Goal: Complete application form: Complete application form

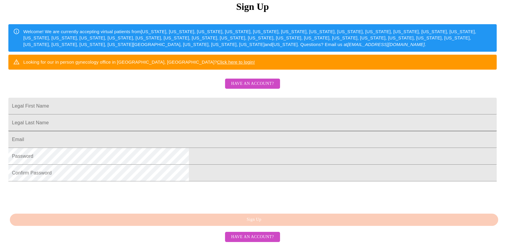
scroll to position [133, 0]
click at [261, 235] on span "Have an account?" at bounding box center [252, 236] width 43 height 7
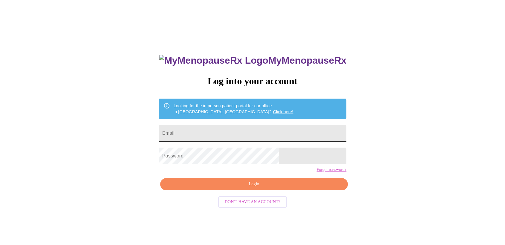
click at [230, 133] on input "Email" at bounding box center [252, 133] width 187 height 17
type input "[EMAIL_ADDRESS][DOMAIN_NAME]"
click at [141, 191] on div "MyMenopauseRx Log into your account Looking for the in person patient portal fo…" at bounding box center [252, 143] width 500 height 294
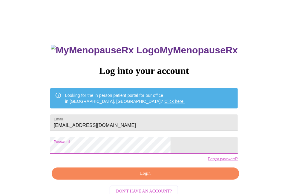
click at [159, 178] on span "Login" at bounding box center [146, 173] width 174 height 7
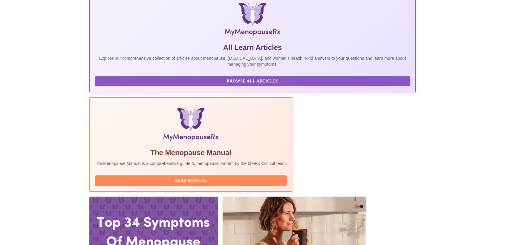
scroll to position [105, 0]
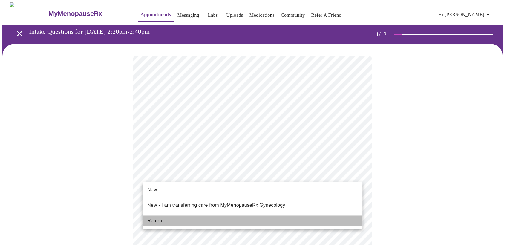
click at [159, 217] on span "Return" at bounding box center [154, 220] width 15 height 7
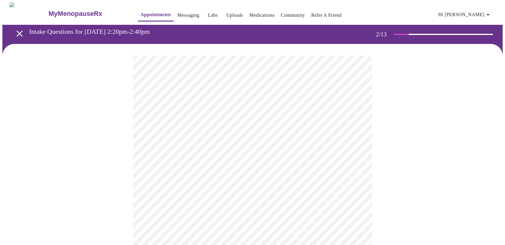
click at [253, 120] on body "MyMenopauseRx Appointments Messaging Labs Uploads Medications Community Refer a…" at bounding box center [252, 209] width 500 height 414
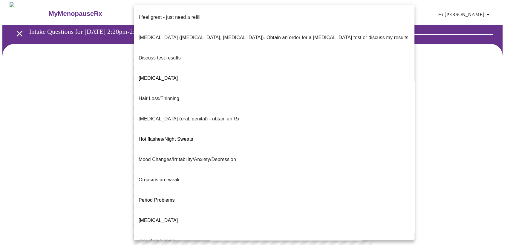
click at [160, 238] on span "Trouble Sleeping" at bounding box center [157, 240] width 37 height 5
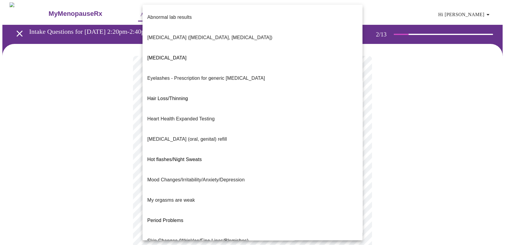
click at [241, 174] on body "MyMenopauseRx Appointments Messaging Labs Uploads Medications Community Refer a…" at bounding box center [254, 207] width 505 height 411
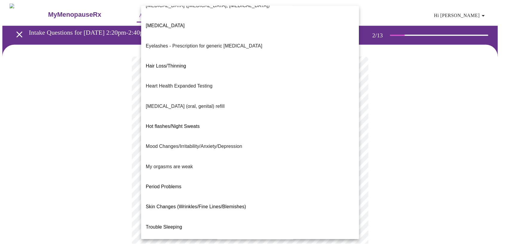
scroll to position [33, 0]
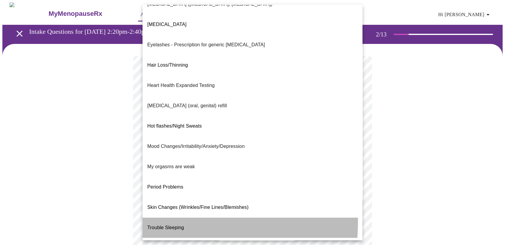
click at [167, 225] on span "Trouble Sleeping" at bounding box center [165, 227] width 37 height 5
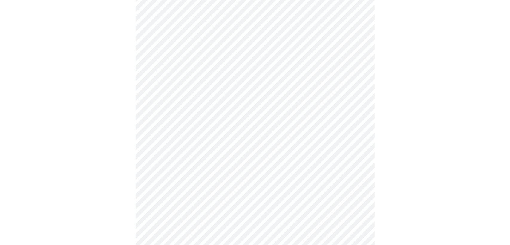
scroll to position [66, 0]
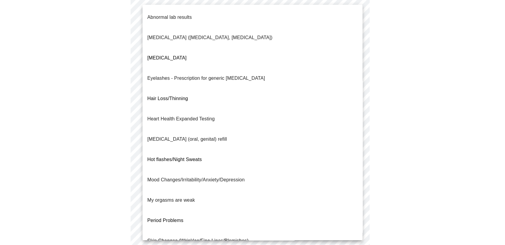
click at [191, 110] on body "MyMenopauseRx Appointments Messaging Labs Uploads Medications Community Refer a…" at bounding box center [252, 139] width 500 height 407
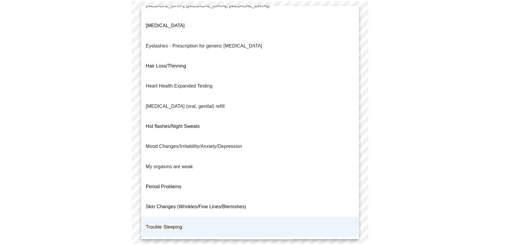
scroll to position [33, 0]
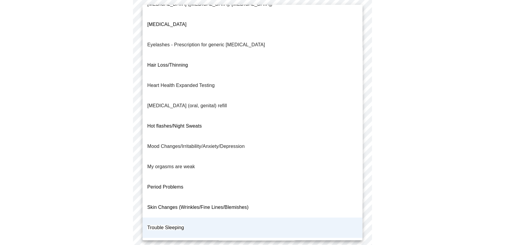
drag, startPoint x: 413, startPoint y: 105, endPoint x: 399, endPoint y: 108, distance: 14.6
click at [415, 105] on div at bounding box center [255, 122] width 510 height 245
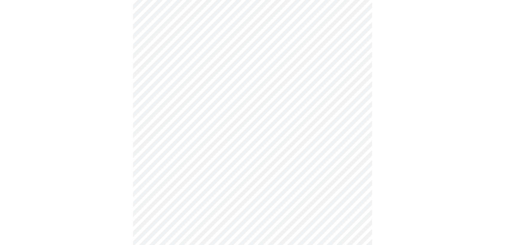
scroll to position [133, 0]
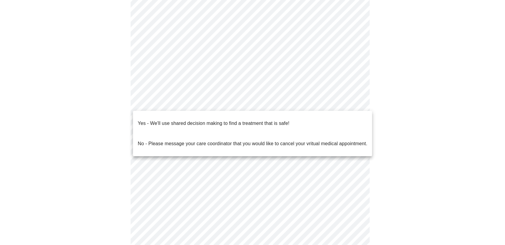
click at [213, 104] on body "MyMenopauseRx Appointments Messaging Labs Uploads Medications Community Refer a…" at bounding box center [252, 73] width 500 height 407
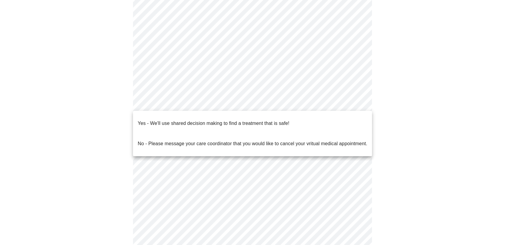
click at [164, 120] on p "Yes - We'll use shared decision making to find a treatment that is safe!" at bounding box center [213, 123] width 151 height 7
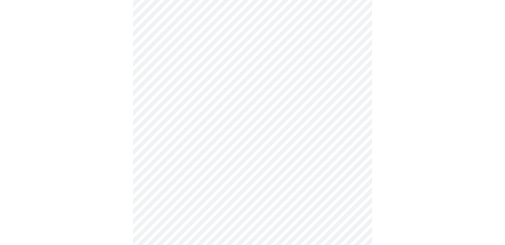
scroll to position [0, 0]
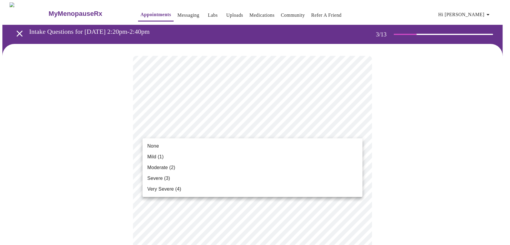
click at [159, 155] on span "Mild (1)" at bounding box center [155, 156] width 16 height 7
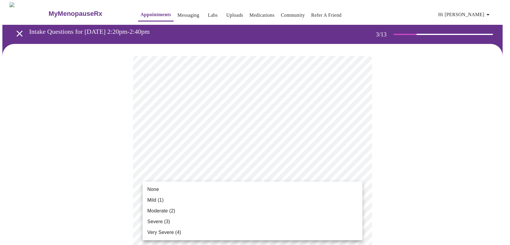
click at [159, 188] on li "None" at bounding box center [252, 189] width 220 height 11
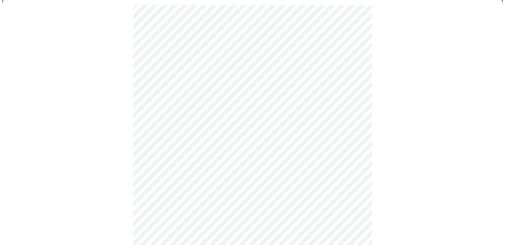
scroll to position [66, 0]
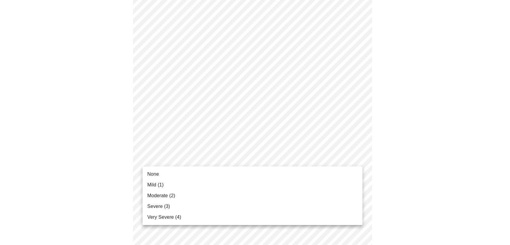
click at [163, 197] on span "Moderate (2)" at bounding box center [161, 195] width 28 height 7
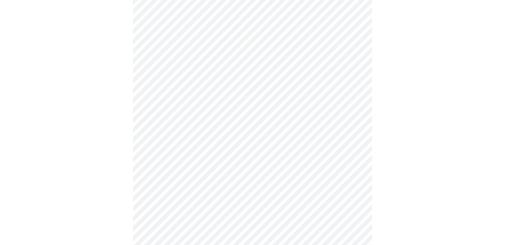
scroll to position [99, 0]
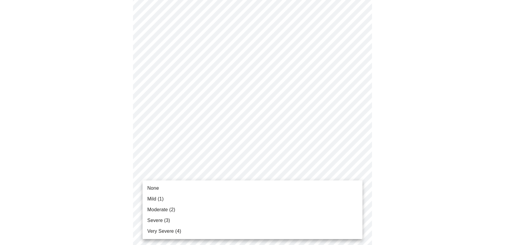
click at [153, 197] on span "Mild (1)" at bounding box center [155, 198] width 16 height 7
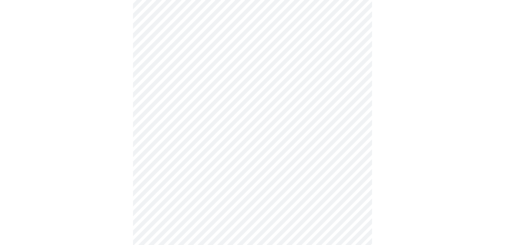
scroll to position [133, 0]
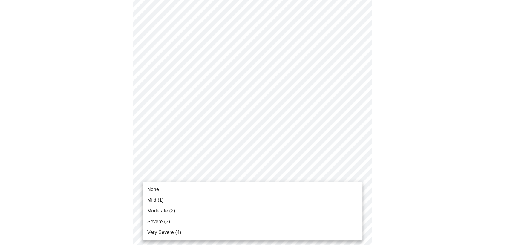
click at [151, 190] on span "None" at bounding box center [153, 189] width 12 height 7
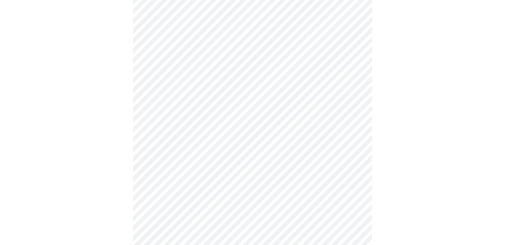
scroll to position [199, 0]
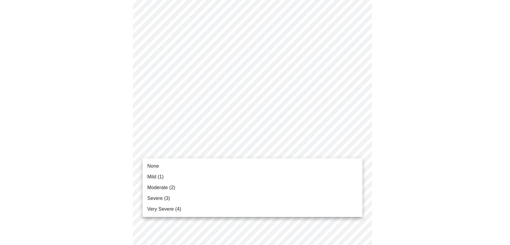
click at [226, 149] on body "MyMenopauseRx Appointments Messaging Labs Uploads Medications Community Refer a…" at bounding box center [254, 180] width 505 height 752
click at [156, 177] on span "Mild (1)" at bounding box center [155, 176] width 16 height 7
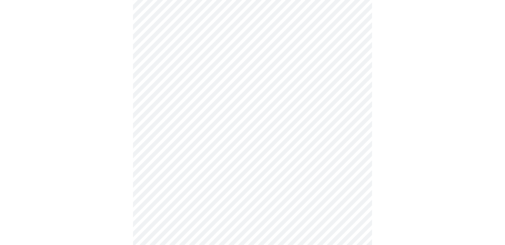
scroll to position [232, 0]
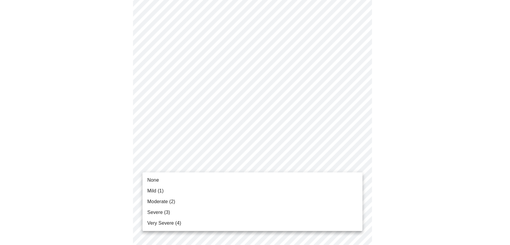
click at [211, 166] on body "MyMenopauseRx Appointments Messaging Labs Uploads Medications Community Refer a…" at bounding box center [254, 142] width 505 height 744
click at [158, 180] on span "None" at bounding box center [153, 179] width 12 height 7
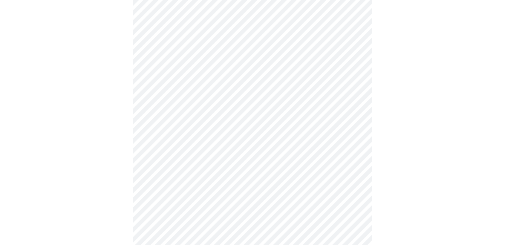
scroll to position [332, 0]
click at [231, 108] on body "MyMenopauseRx Appointments Messaging Labs Uploads Medications Community Refer a…" at bounding box center [252, 39] width 500 height 736
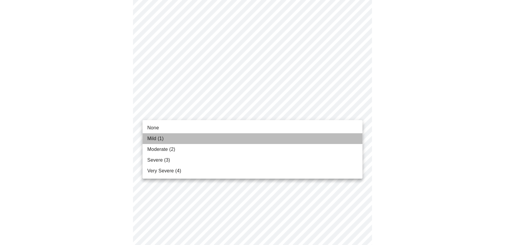
click at [167, 136] on li "Mild (1)" at bounding box center [252, 138] width 220 height 11
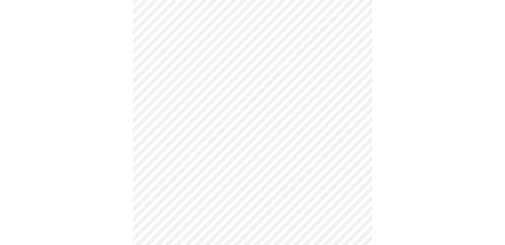
scroll to position [365, 0]
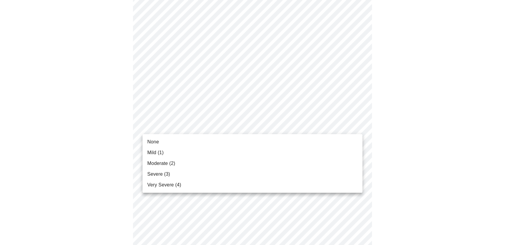
click at [232, 128] on body "MyMenopauseRx Appointments Messaging Labs Uploads Medications Community Refer a…" at bounding box center [254, 1] width 505 height 727
click at [162, 141] on li "None" at bounding box center [252, 141] width 220 height 11
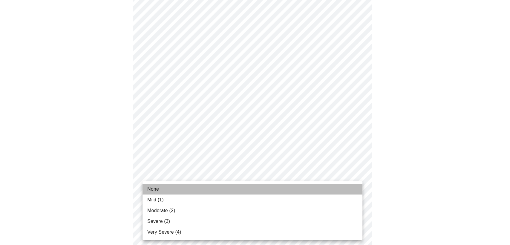
click at [162, 190] on li "None" at bounding box center [252, 189] width 220 height 11
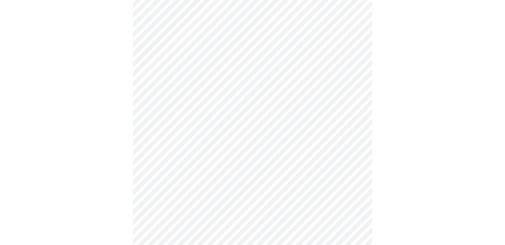
scroll to position [431, 0]
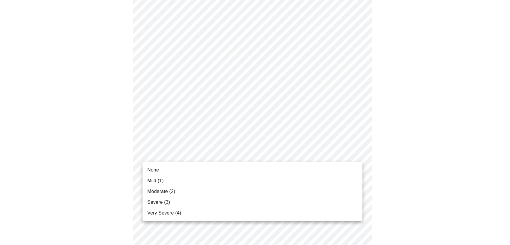
click at [155, 181] on span "Mild (1)" at bounding box center [155, 180] width 16 height 7
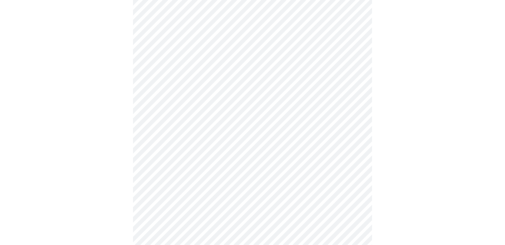
scroll to position [166, 0]
click at [266, 196] on body "MyMenopauseRx Appointments Messaging Labs Uploads Medications Community Refer a…" at bounding box center [252, 131] width 500 height 589
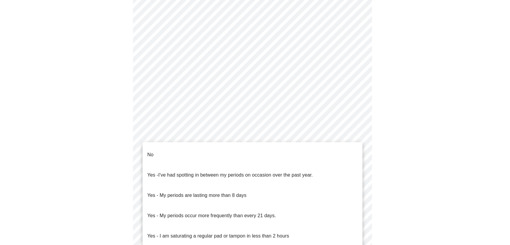
click at [160, 148] on li "No" at bounding box center [252, 155] width 220 height 20
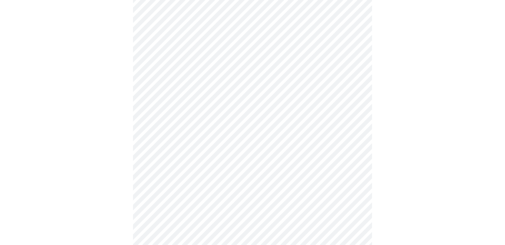
scroll to position [265, 0]
click at [235, 136] on body "MyMenopauseRx Appointments Messaging Labs Uploads Medications Community Refer a…" at bounding box center [252, 29] width 500 height 585
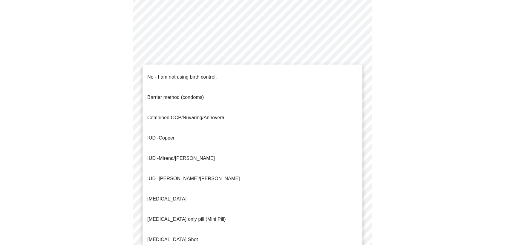
click at [171, 67] on li "No - I am not using birth control." at bounding box center [252, 77] width 220 height 20
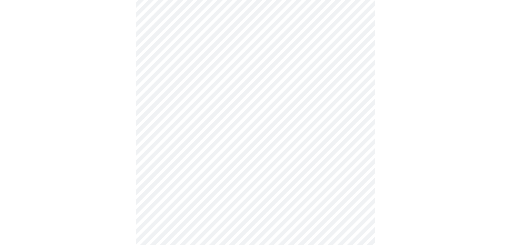
scroll to position [332, 0]
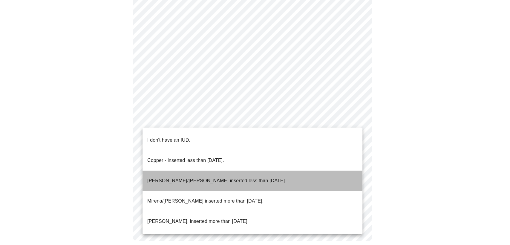
click at [176, 177] on p "[PERSON_NAME]/[PERSON_NAME] inserted less than [DATE]." at bounding box center [216, 180] width 139 height 7
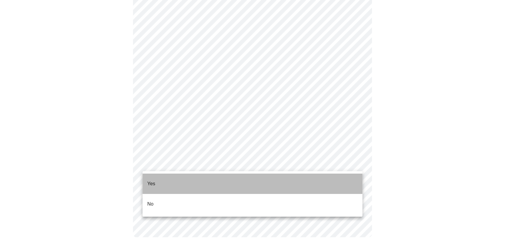
click at [160, 179] on li "Yes" at bounding box center [252, 183] width 220 height 20
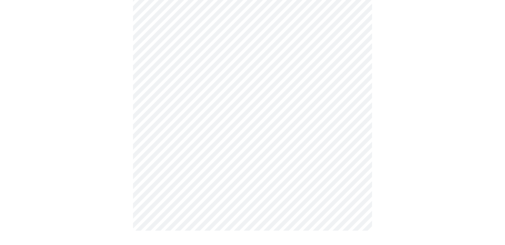
scroll to position [0, 0]
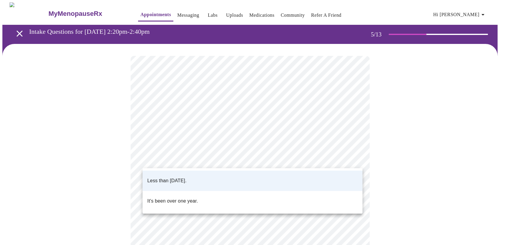
click at [229, 158] on body "MyMenopauseRx Appointments Messaging Labs Uploads Medications Community Refer a…" at bounding box center [252, 221] width 500 height 438
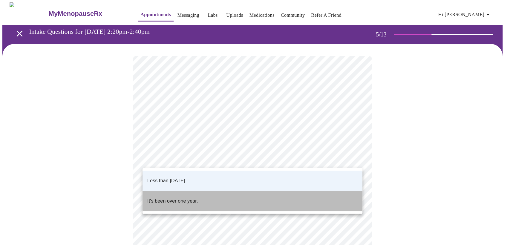
click at [173, 197] on p "It's been over one year." at bounding box center [172, 200] width 50 height 7
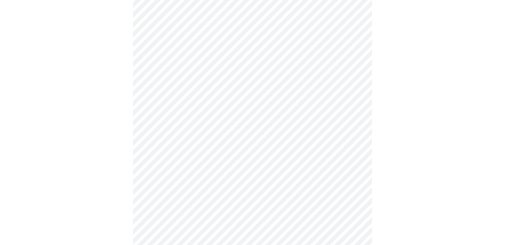
scroll to position [66, 0]
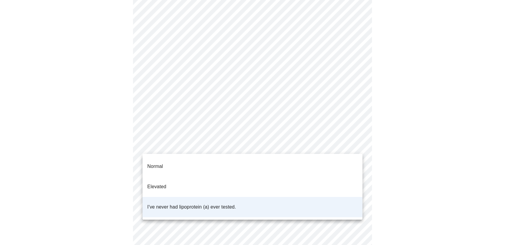
click at [262, 144] on body "MyMenopauseRx Appointments Messaging Labs Uploads Medications Community Refer a…" at bounding box center [254, 155] width 505 height 438
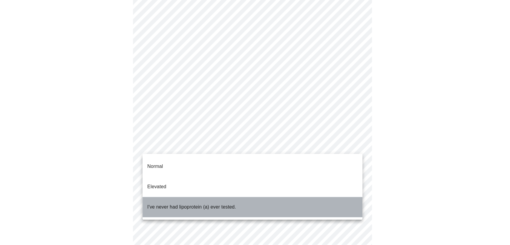
click at [155, 203] on p "I've never had lipoprotein (a) ever tested." at bounding box center [191, 206] width 89 height 7
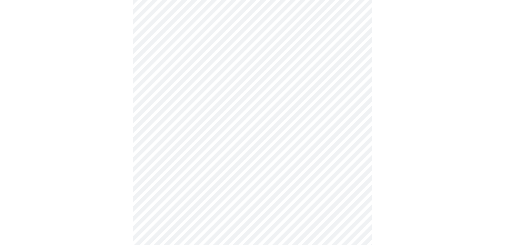
click at [172, 142] on body "MyMenopauseRx Appointments Messaging Labs Uploads Medications Community Refer a…" at bounding box center [252, 155] width 500 height 438
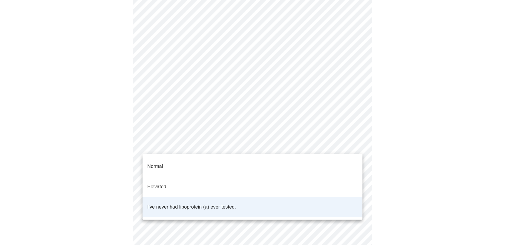
click at [158, 163] on p "Normal" at bounding box center [155, 166] width 16 height 7
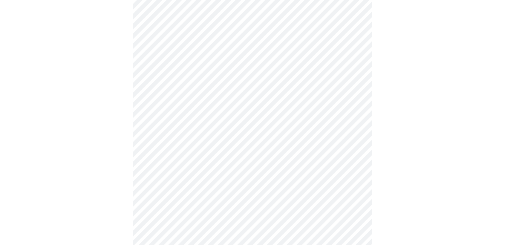
scroll to position [1493, 0]
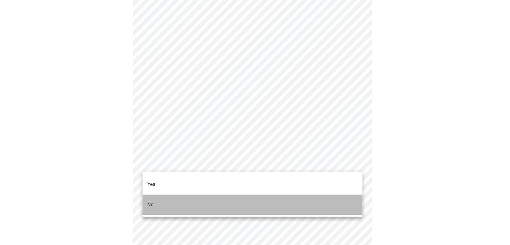
click at [155, 196] on li "No" at bounding box center [252, 204] width 220 height 20
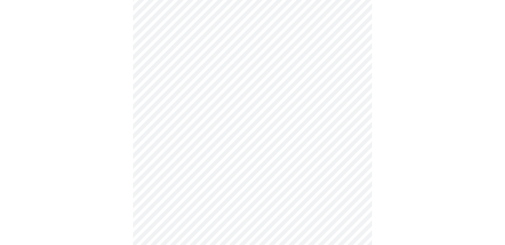
scroll to position [464, 0]
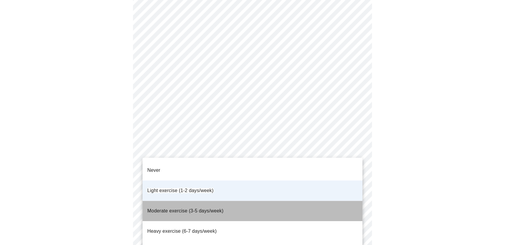
click at [170, 208] on span "Moderate exercise (3-5 days/week)" at bounding box center [185, 210] width 76 height 5
